Goal: Information Seeking & Learning: Find specific page/section

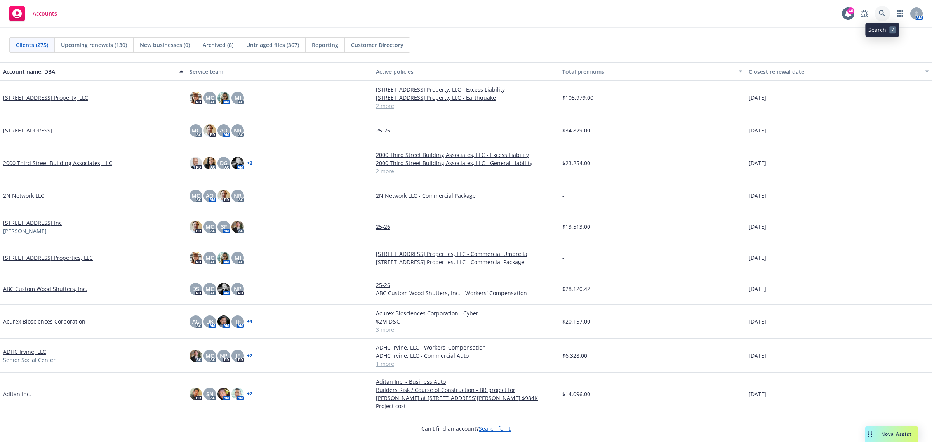
click at [883, 11] on icon at bounding box center [882, 13] width 7 height 7
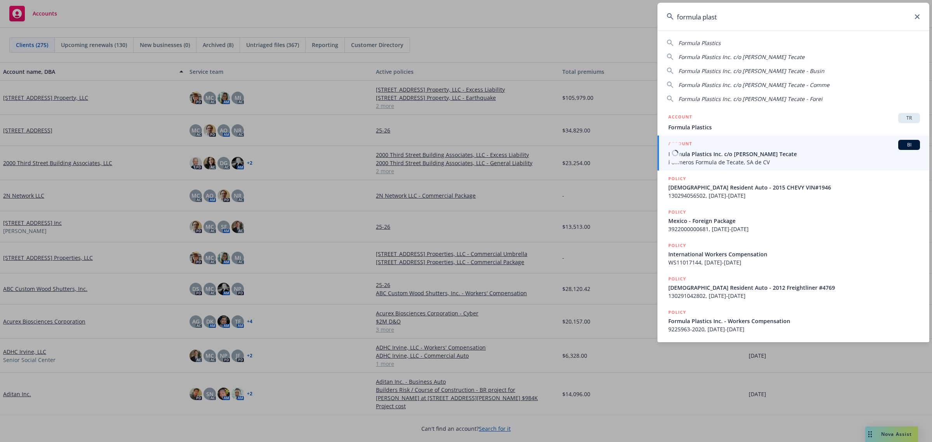
type input "formula plast"
click at [725, 159] on span "Polimeros Formula de Tecate, SA de CV" at bounding box center [795, 162] width 252 height 8
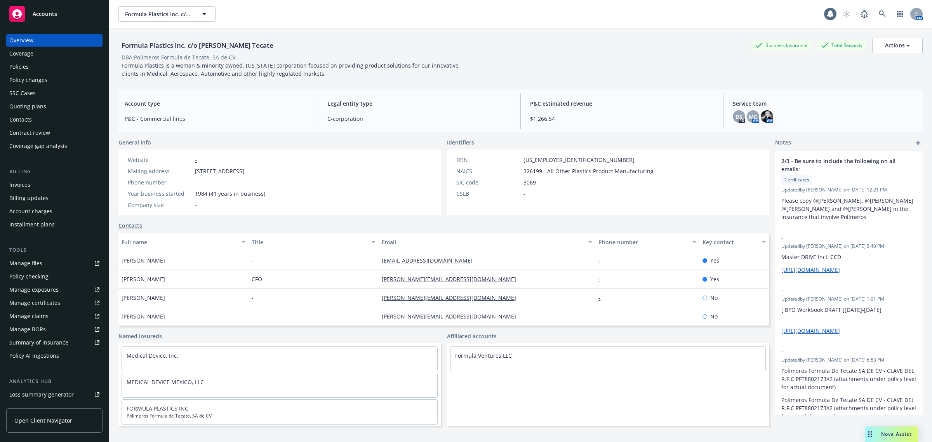
click at [45, 67] on div "Policies" at bounding box center [54, 67] width 90 height 12
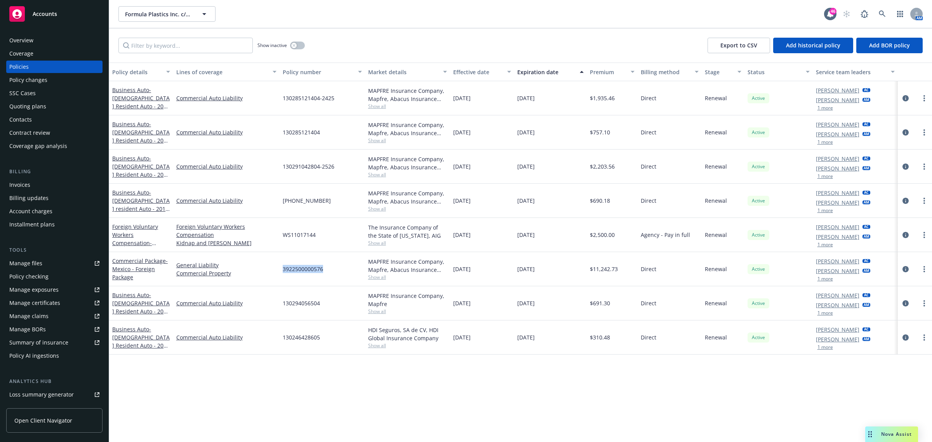
drag, startPoint x: 331, startPoint y: 273, endPoint x: 280, endPoint y: 276, distance: 51.0
click at [280, 276] on div "3922500000576" at bounding box center [322, 269] width 85 height 34
copy span "3922500000576"
drag, startPoint x: 319, startPoint y: 240, endPoint x: 281, endPoint y: 240, distance: 37.7
click at [281, 240] on div "WS11017144" at bounding box center [322, 235] width 85 height 34
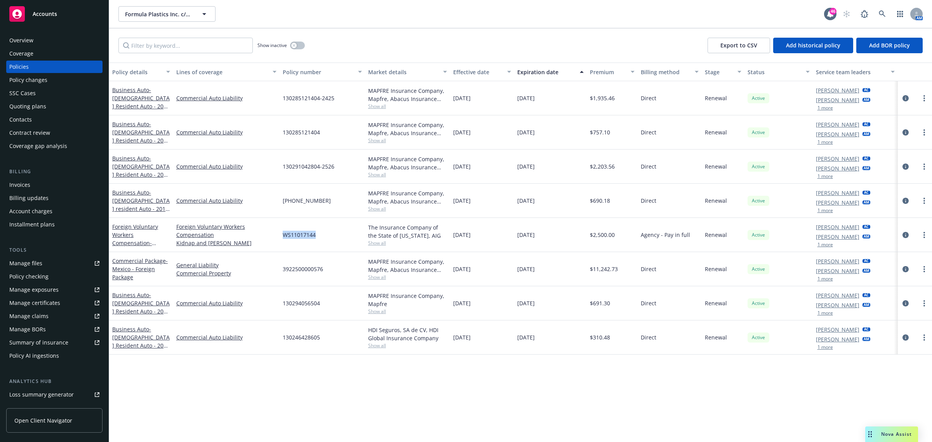
copy span "WS11017144"
drag, startPoint x: 331, startPoint y: 272, endPoint x: 281, endPoint y: 270, distance: 49.8
click at [281, 270] on div "3922500000576" at bounding box center [322, 269] width 85 height 34
drag, startPoint x: 328, startPoint y: 304, endPoint x: 272, endPoint y: 305, distance: 55.2
click at [272, 305] on div "Business Auto - Mexican Resident Auto - 2015 CHEVROLET TAHOE - VIN 1946 Commerc…" at bounding box center [520, 303] width 823 height 34
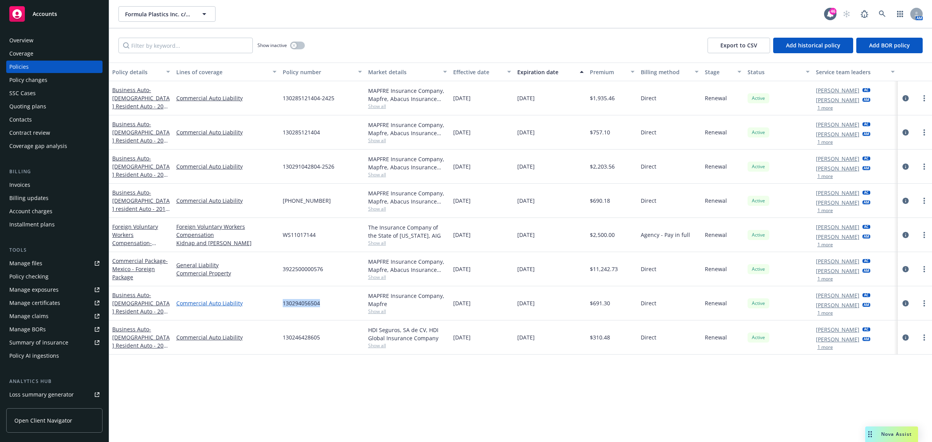
copy div "130294056504"
drag, startPoint x: 328, startPoint y: 339, endPoint x: 276, endPoint y: 339, distance: 52.1
click at [278, 344] on div "Business Auto - Mexican Resident Auto - 2011 Chevy #5961 Commercial Auto Liabil…" at bounding box center [520, 338] width 823 height 34
copy div "130246428605"
click at [882, 10] on icon at bounding box center [882, 13] width 7 height 7
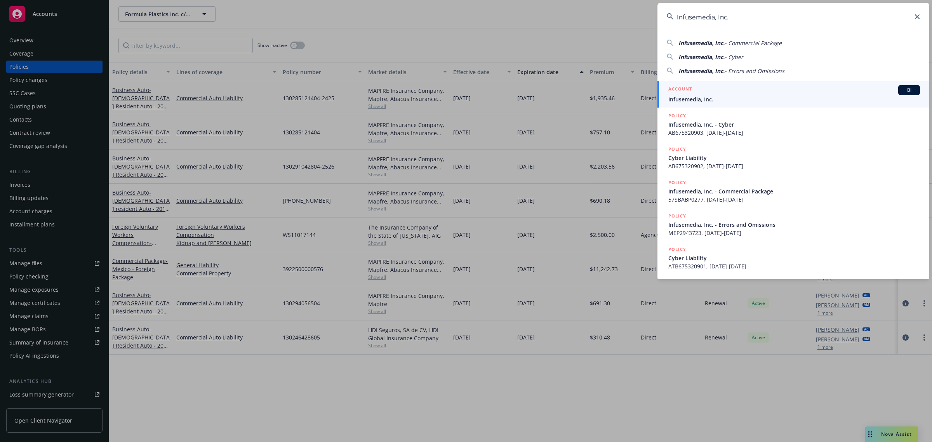
type input "Infusemedia, Inc."
click at [713, 92] on div "ACCOUNT BI" at bounding box center [795, 90] width 252 height 10
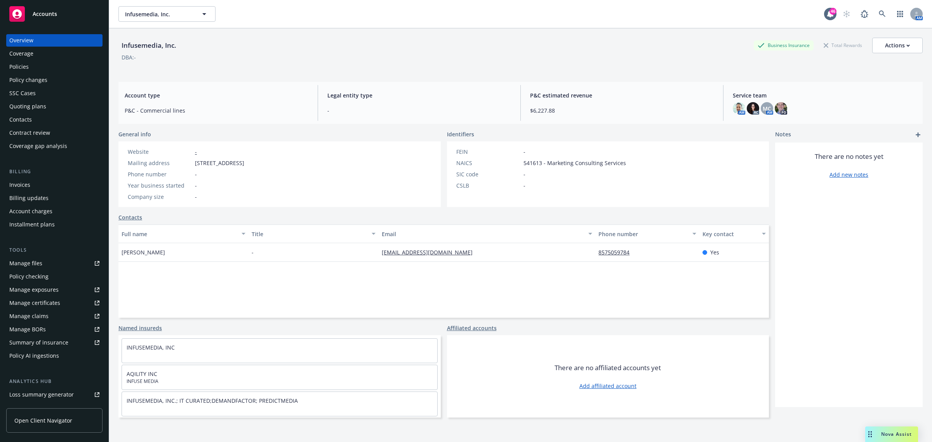
click at [44, 69] on div "Policies" at bounding box center [54, 67] width 90 height 12
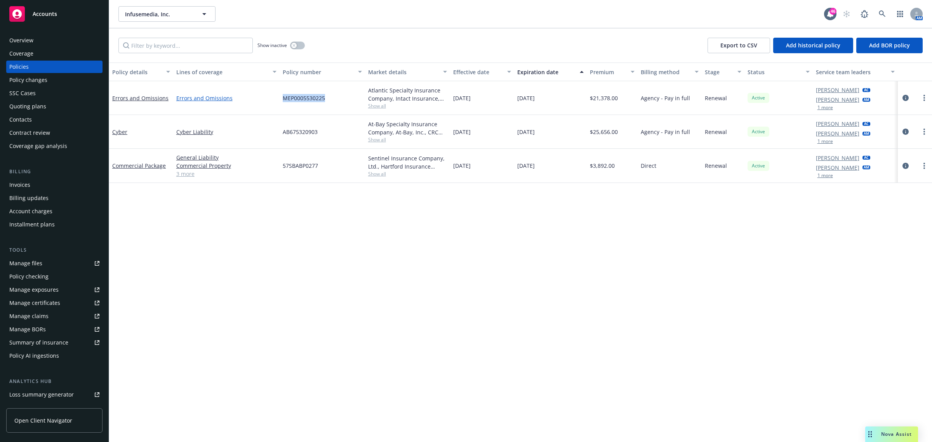
drag, startPoint x: 333, startPoint y: 98, endPoint x: 265, endPoint y: 101, distance: 68.1
click at [265, 101] on div "Errors and Omissions Errors and Omissions MEP0005530225 Atlantic Specialty Insu…" at bounding box center [520, 98] width 823 height 34
copy div "MEP0005530225"
drag, startPoint x: 336, startPoint y: 142, endPoint x: 274, endPoint y: 127, distance: 63.6
click at [275, 127] on div "Cyber Cyber Liability AB675320903 At-Bay Specialty Insurance Company, At-Bay, I…" at bounding box center [520, 132] width 823 height 34
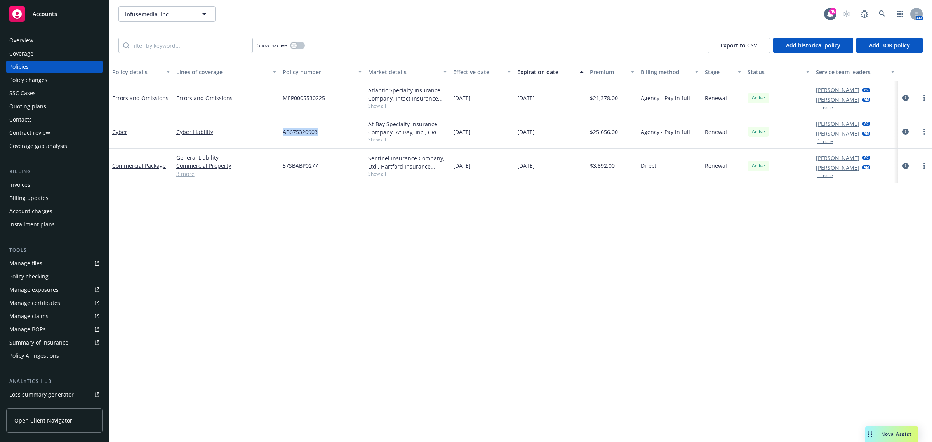
click at [331, 124] on div "AB675320903" at bounding box center [322, 132] width 85 height 34
drag, startPoint x: 328, startPoint y: 139, endPoint x: 275, endPoint y: 142, distance: 53.3
click at [275, 142] on div "Cyber Cyber Liability AB675320903 At-Bay Specialty Insurance Company, At-Bay, I…" at bounding box center [520, 132] width 823 height 34
copy div "AB675320903"
click at [380, 137] on span "Show all" at bounding box center [407, 139] width 79 height 7
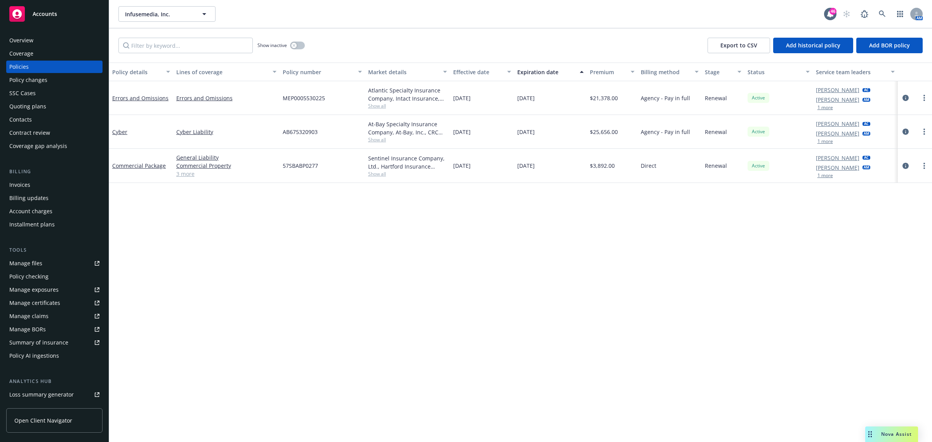
click at [377, 101] on div "Atlantic Specialty Insurance Company, Intact Insurance, CRC Group" at bounding box center [407, 94] width 79 height 16
click at [377, 105] on span "Show all" at bounding box center [407, 106] width 79 height 7
click at [879, 14] on icon at bounding box center [882, 13] width 7 height 7
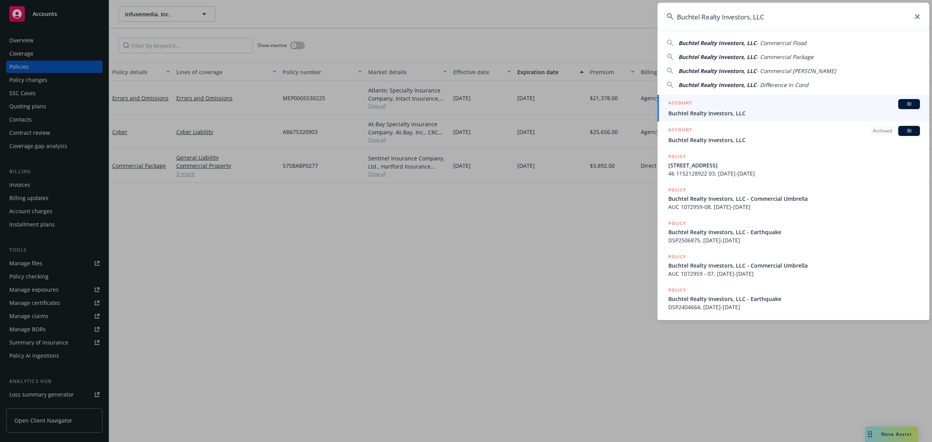
type input "Buchtel Realty Investors, LLC"
click at [749, 103] on div "ACCOUNT BI" at bounding box center [795, 104] width 252 height 10
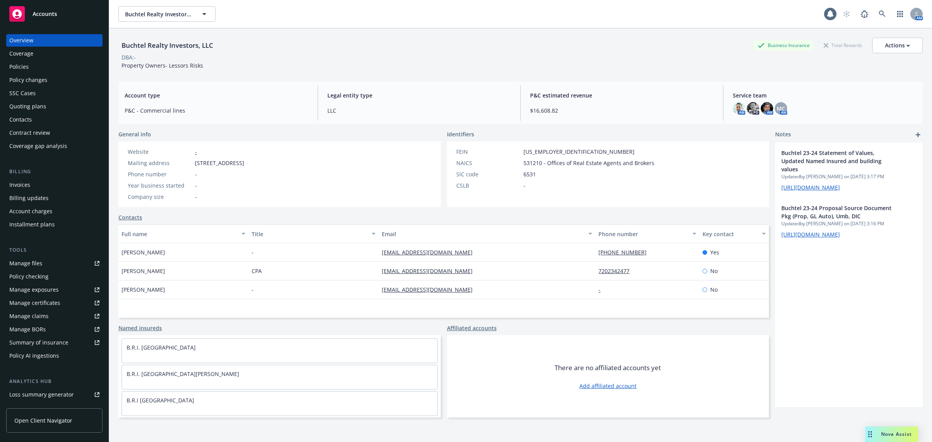
click at [56, 69] on div "Policies" at bounding box center [54, 67] width 90 height 12
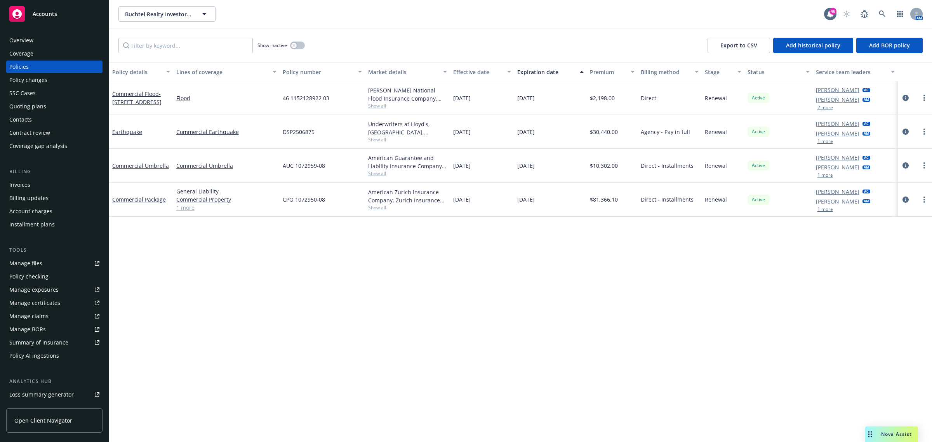
click at [371, 106] on span "Show all" at bounding box center [407, 106] width 79 height 7
click at [908, 97] on icon "circleInformation" at bounding box center [906, 98] width 6 height 6
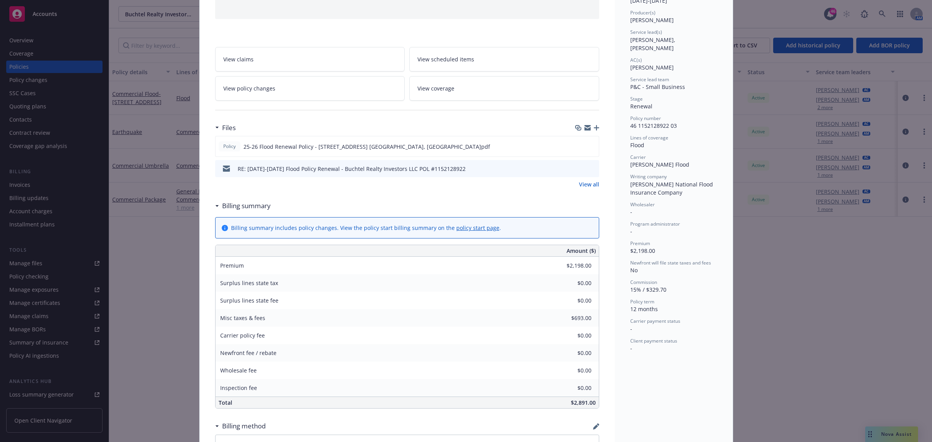
scroll to position [97, 0]
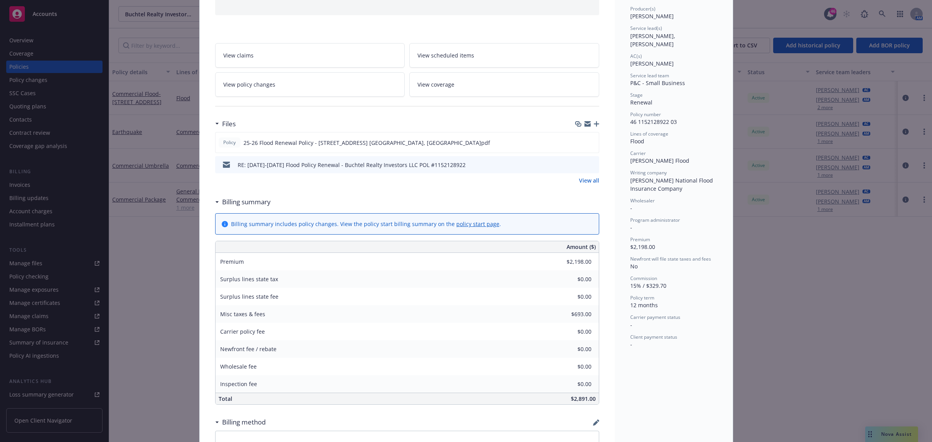
click at [583, 180] on link "View all" at bounding box center [589, 180] width 20 height 8
